Goal: Communication & Community: Answer question/provide support

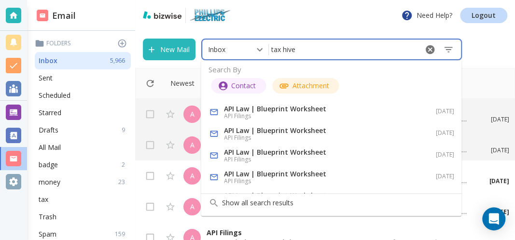
click at [301, 51] on input "tax hive" at bounding box center [343, 49] width 148 height 17
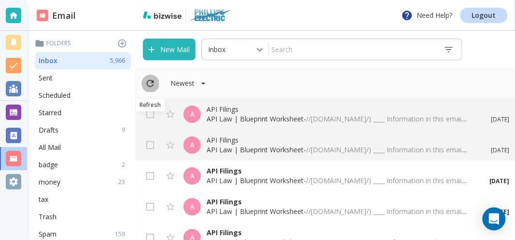
click at [148, 78] on icon "Refresh" at bounding box center [150, 83] width 11 height 11
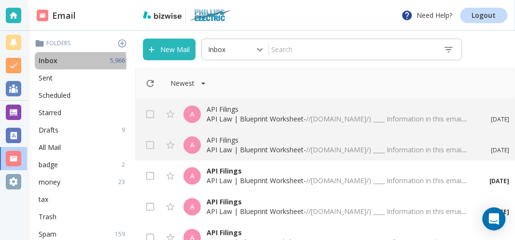
click at [57, 62] on div "Inbox 5,966" at bounding box center [83, 60] width 96 height 17
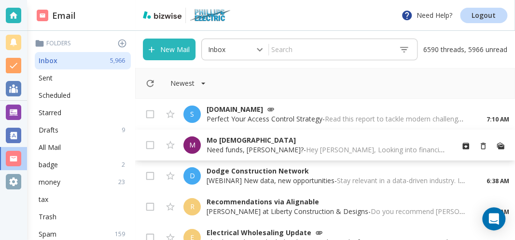
click at [222, 141] on p "Mo [DEMOGRAPHIC_DATA]" at bounding box center [325, 141] width 239 height 10
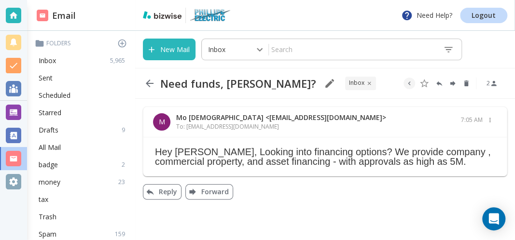
click at [152, 82] on icon "button" at bounding box center [150, 84] width 12 height 12
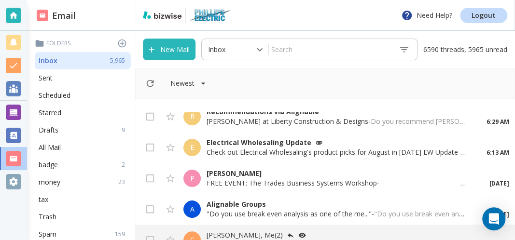
scroll to position [207, 0]
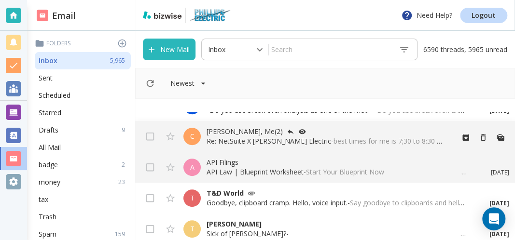
click at [226, 143] on p "Re: NetSuite X [PERSON_NAME] Electric - best times for me is 7;30 to 8:30 or af…" at bounding box center [325, 141] width 239 height 10
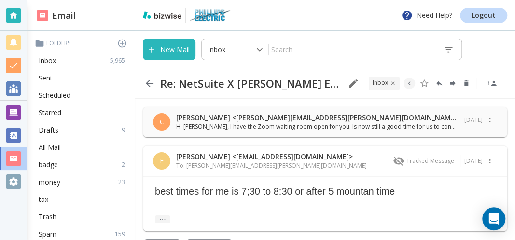
scroll to position [24, 0]
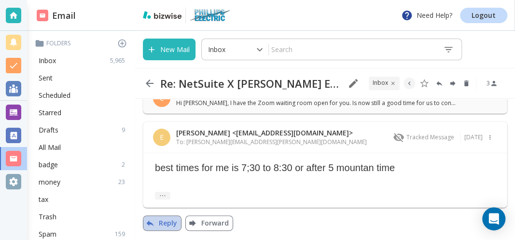
click at [165, 224] on button "Reply" at bounding box center [162, 223] width 39 height 15
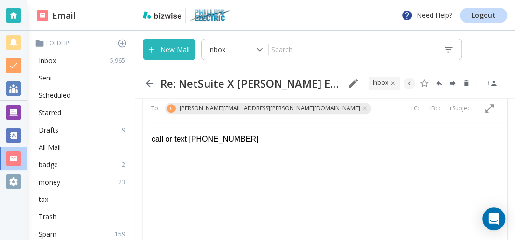
scroll to position [340, 0]
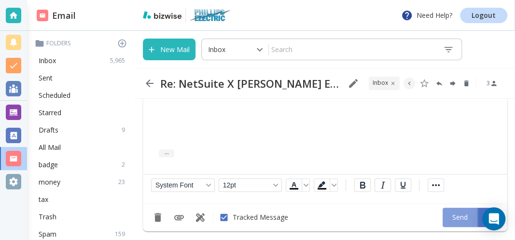
click at [446, 214] on button "Send" at bounding box center [459, 217] width 35 height 19
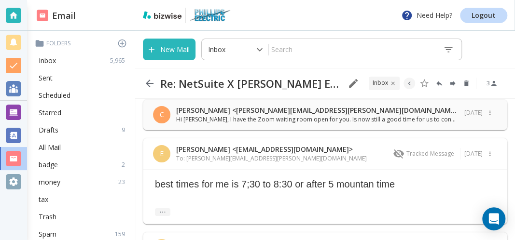
scroll to position [0, 0]
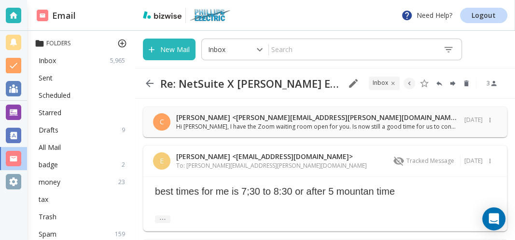
click at [77, 42] on p "Folders" at bounding box center [83, 44] width 96 height 10
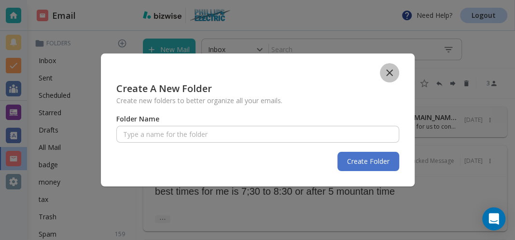
click at [385, 74] on icon "button" at bounding box center [389, 73] width 12 height 12
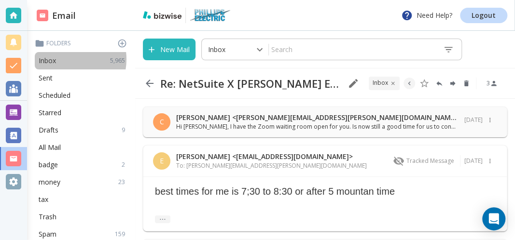
click at [64, 59] on div "Inbox 5,965" at bounding box center [83, 60] width 96 height 17
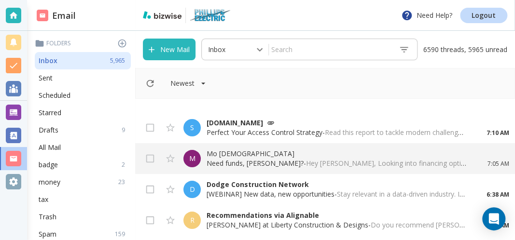
scroll to position [52, 0]
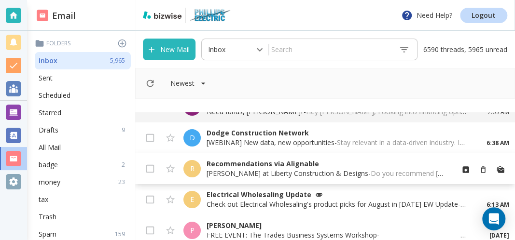
click at [227, 173] on p "[PERSON_NAME] at Liberty Construction & Designs - Do you recommend [PERSON_NAME…" at bounding box center [325, 174] width 239 height 10
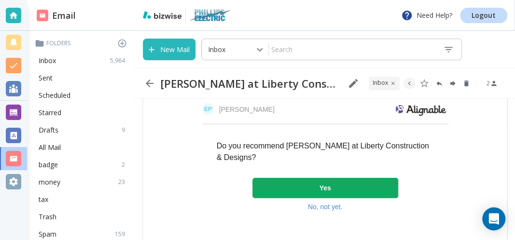
scroll to position [52, 0]
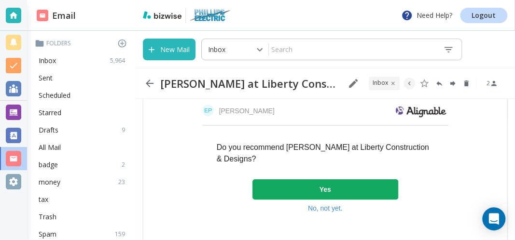
click at [296, 185] on link "Yes" at bounding box center [325, 189] width 146 height 20
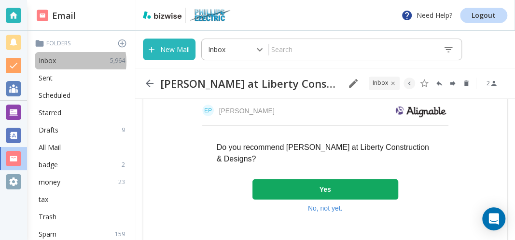
click at [72, 62] on div "Inbox 5,964" at bounding box center [83, 60] width 96 height 17
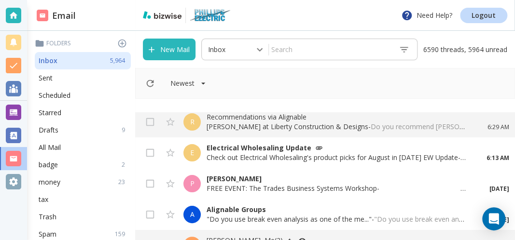
scroll to position [104, 0]
